Goal: Navigation & Orientation: Find specific page/section

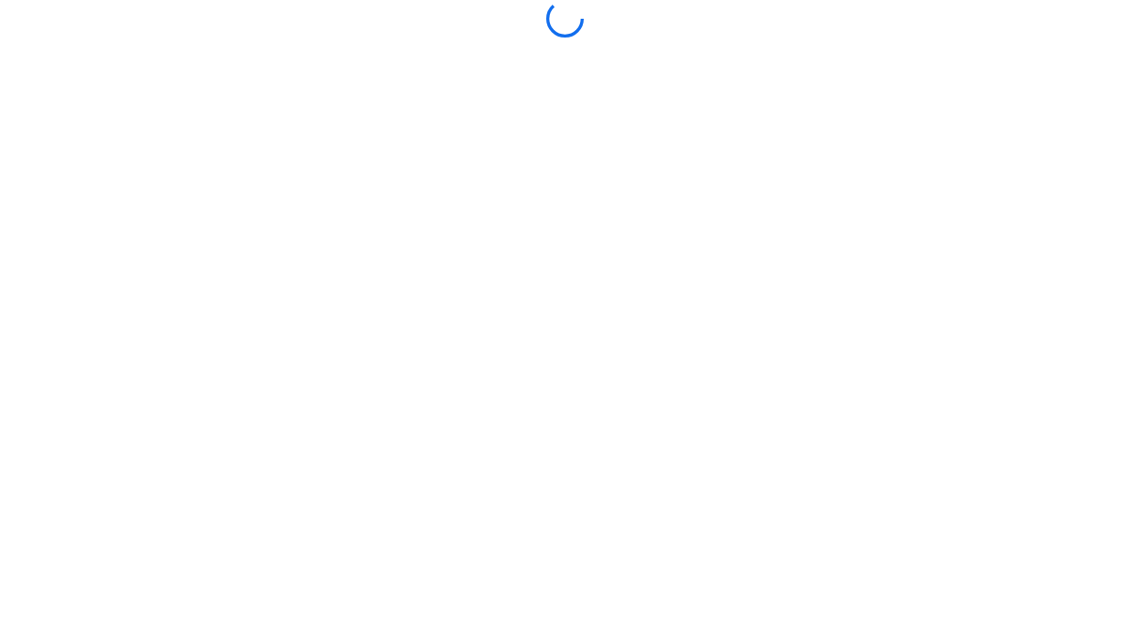
click at [827, 49] on main at bounding box center [565, 318] width 751 height 636
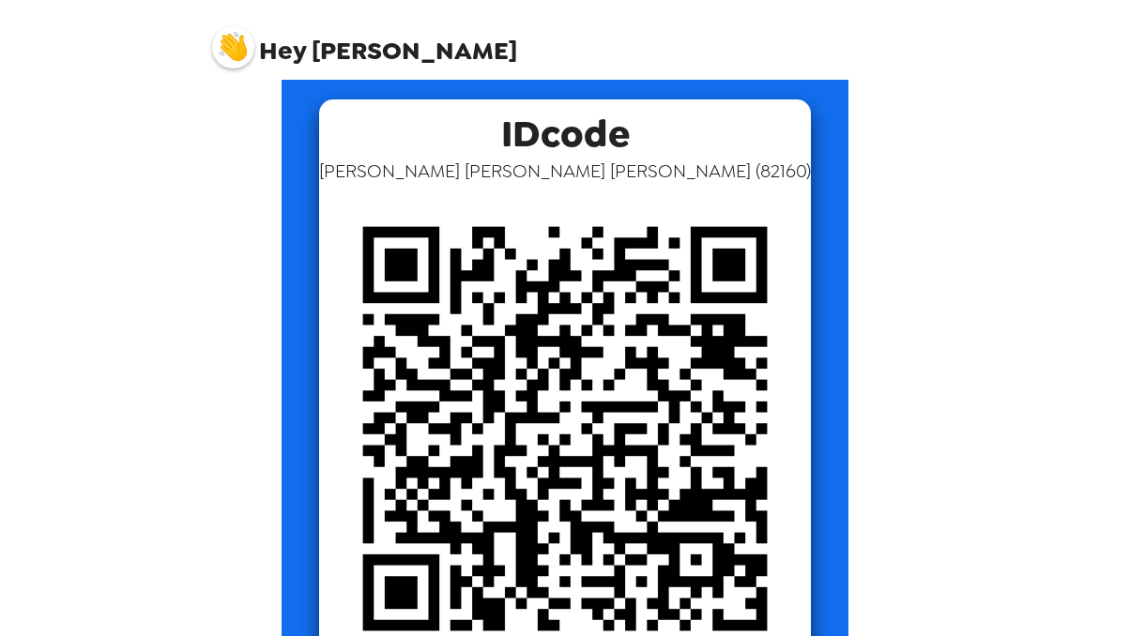
scroll to position [95, 0]
